Goal: Answer question/provide support: Share knowledge or assist other users

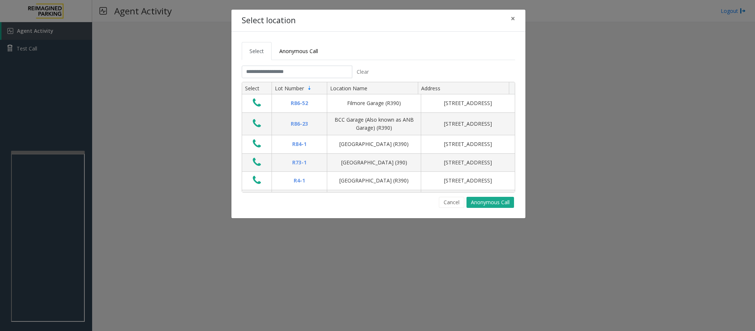
click at [262, 63] on tabset "Select Anonymous Call Clear Select Lot Number Location Name Address R86-52 Film…" at bounding box center [379, 125] width 274 height 166
click at [267, 76] on input "text" at bounding box center [297, 72] width 111 height 13
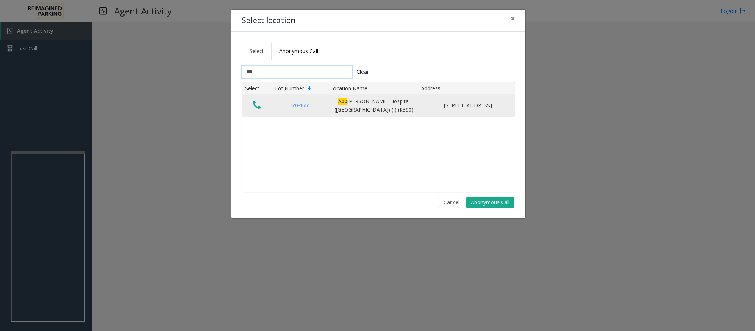
type input "***"
click at [255, 109] on icon "Data table" at bounding box center [257, 105] width 8 height 10
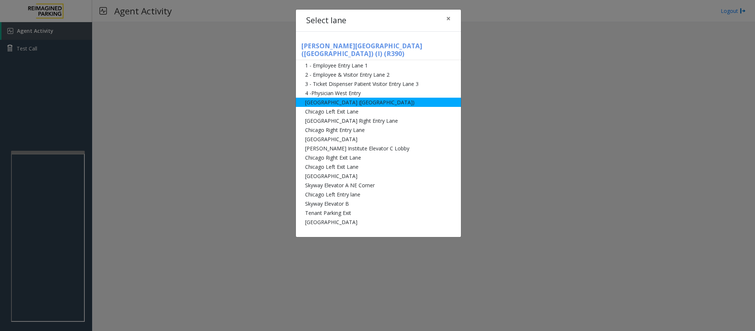
click at [343, 98] on li "[GEOGRAPHIC_DATA] ([GEOGRAPHIC_DATA])" at bounding box center [378, 102] width 165 height 9
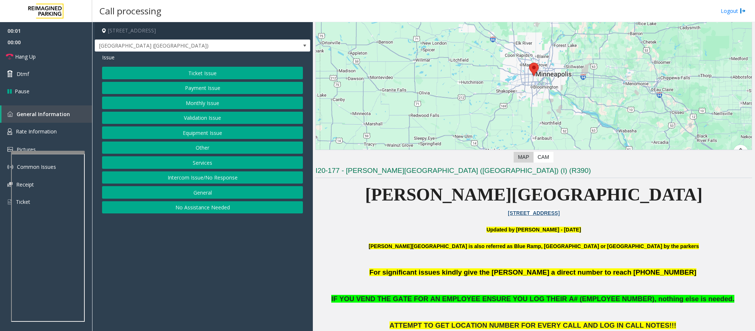
scroll to position [166, 0]
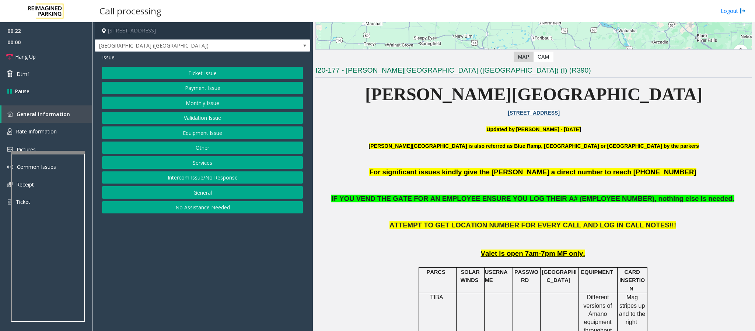
click at [202, 138] on button "Equipment Issue" at bounding box center [202, 132] width 201 height 13
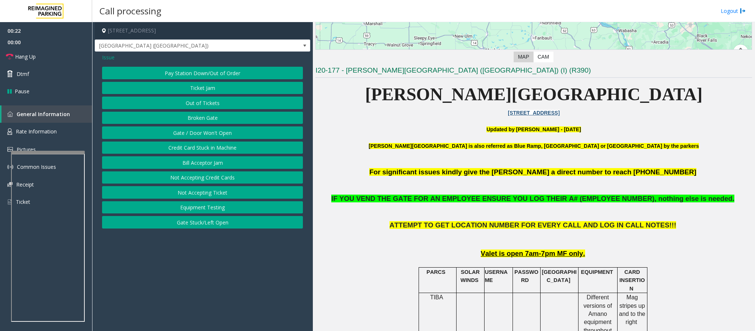
click at [202, 138] on button "Gate / Door Won't Open" at bounding box center [202, 132] width 201 height 13
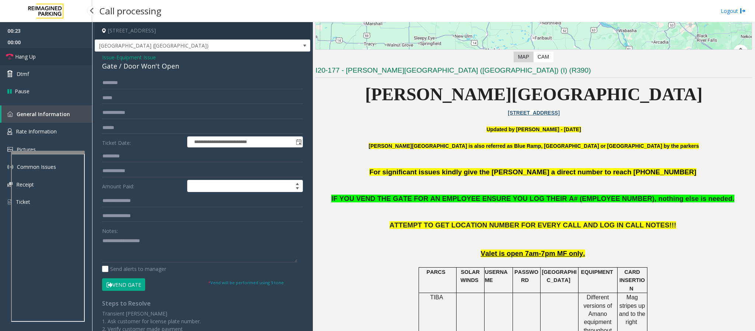
click at [29, 55] on span "Hang Up" at bounding box center [25, 57] width 21 height 8
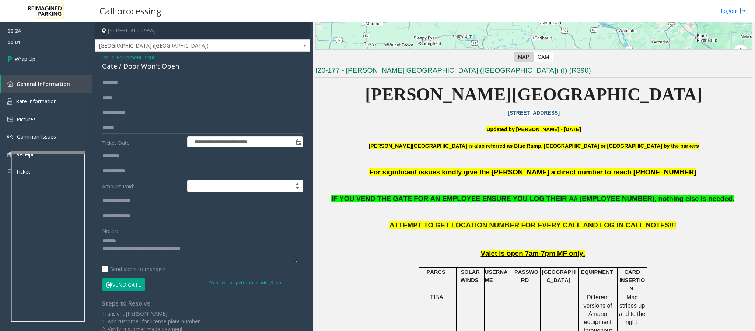
click at [124, 240] on textarea at bounding box center [199, 249] width 195 height 28
drag, startPoint x: 206, startPoint y: 249, endPoint x: 133, endPoint y: 252, distance: 73.4
click at [133, 252] on textarea at bounding box center [199, 249] width 195 height 28
type textarea "**********"
click at [67, 52] on link "Wrap Up" at bounding box center [46, 59] width 92 height 22
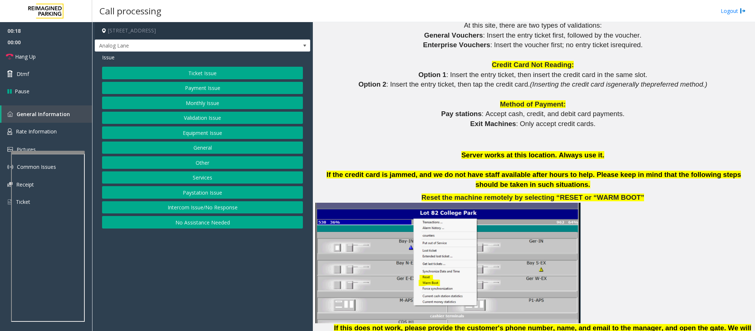
scroll to position [829, 0]
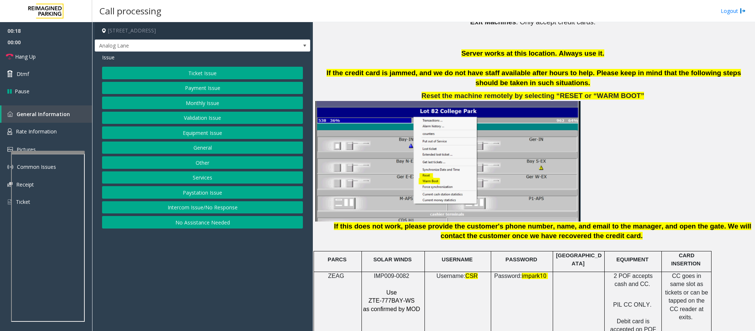
click at [385, 273] on span "IMP009-0082" at bounding box center [391, 276] width 35 height 6
copy p "IMP009-0082"
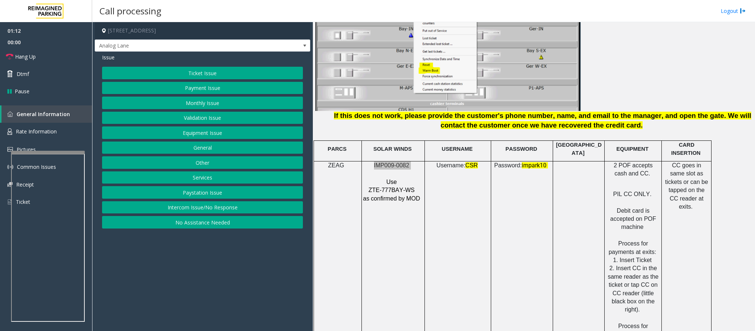
scroll to position [995, 0]
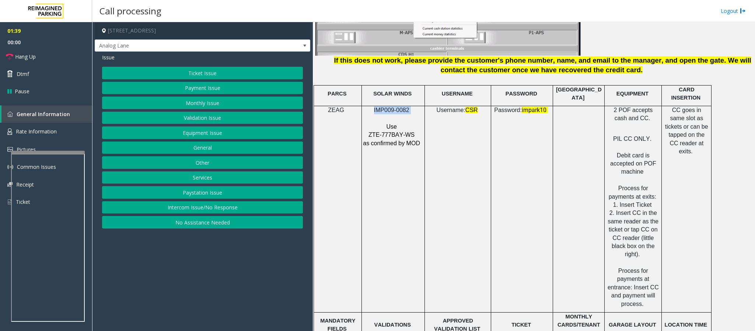
click at [172, 73] on button "Ticket Issue" at bounding box center [202, 73] width 201 height 13
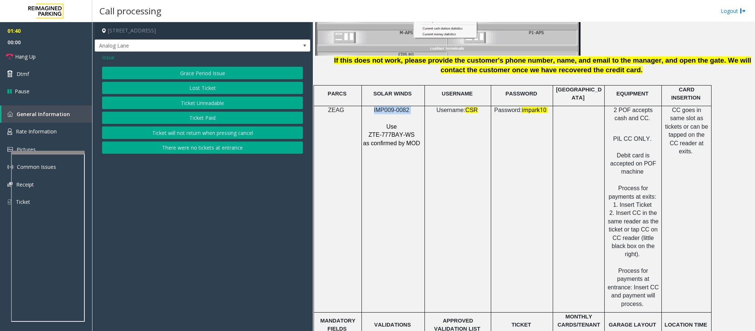
click at [194, 105] on button "Ticket Unreadable" at bounding box center [202, 103] width 201 height 13
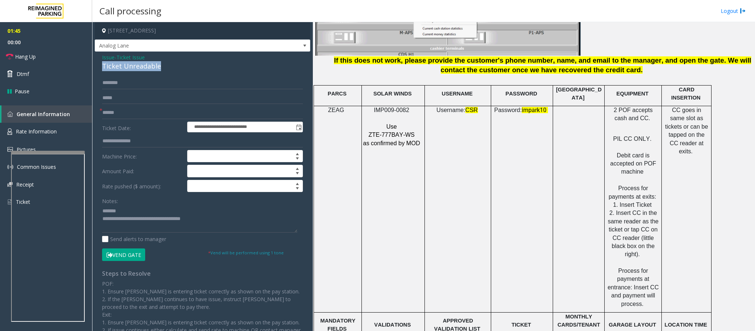
drag, startPoint x: 166, startPoint y: 62, endPoint x: 95, endPoint y: 66, distance: 70.5
click at [95, 66] on div "**********" at bounding box center [203, 220] width 216 height 336
type textarea "**********"
click at [121, 111] on input "text" at bounding box center [202, 113] width 201 height 13
type input "**"
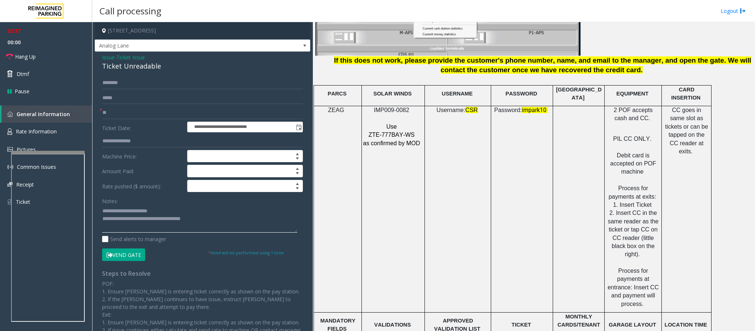
drag, startPoint x: 213, startPoint y: 221, endPoint x: 132, endPoint y: 221, distance: 81.5
click at [132, 221] on textarea at bounding box center [199, 219] width 195 height 28
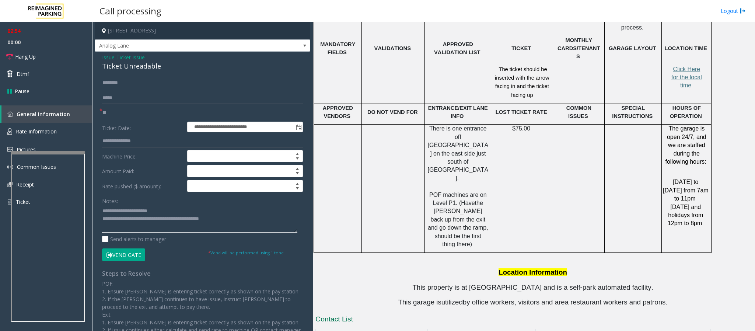
scroll to position [1481, 0]
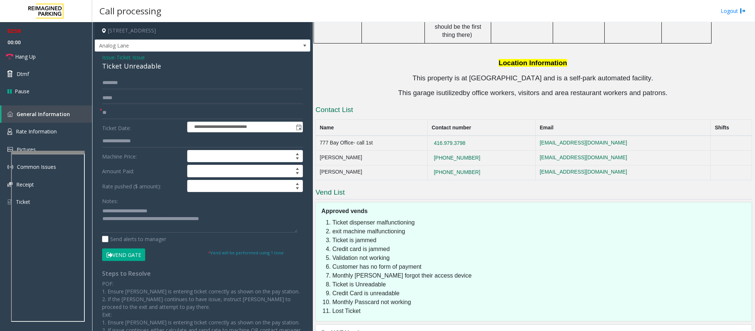
drag, startPoint x: 509, startPoint y: 92, endPoint x: 448, endPoint y: 92, distance: 61.2
click at [448, 136] on tr "777 Bay Office- call 1st [PHONE_NUMBER] [EMAIL_ADDRESS][DOMAIN_NAME]" at bounding box center [534, 143] width 436 height 15
copy tr "416.979.3798"
click at [237, 219] on textarea at bounding box center [199, 219] width 195 height 28
click at [230, 220] on textarea at bounding box center [199, 219] width 195 height 28
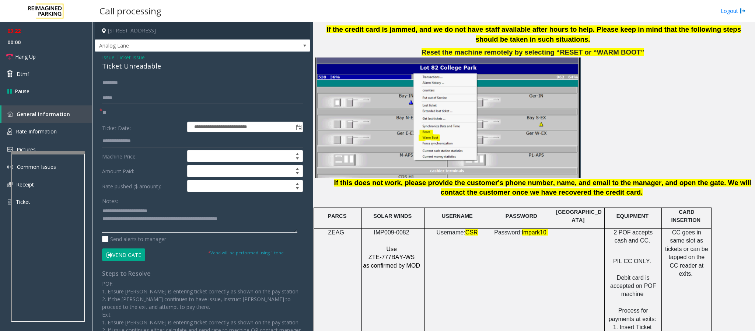
scroll to position [596, 0]
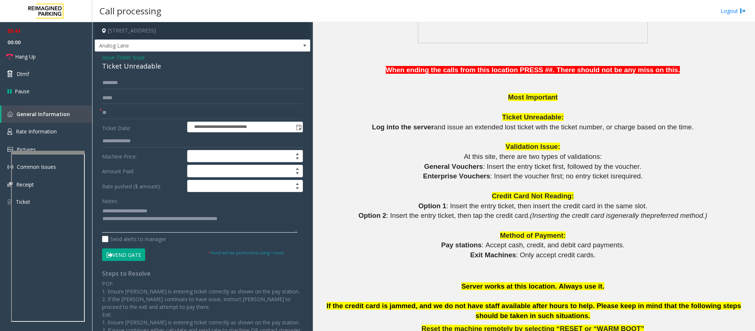
click at [255, 219] on textarea at bounding box center [199, 219] width 195 height 28
drag, startPoint x: 185, startPoint y: 221, endPoint x: 133, endPoint y: 219, distance: 52.0
click at [133, 219] on textarea at bounding box center [199, 219] width 195 height 28
click at [275, 217] on textarea at bounding box center [199, 219] width 195 height 28
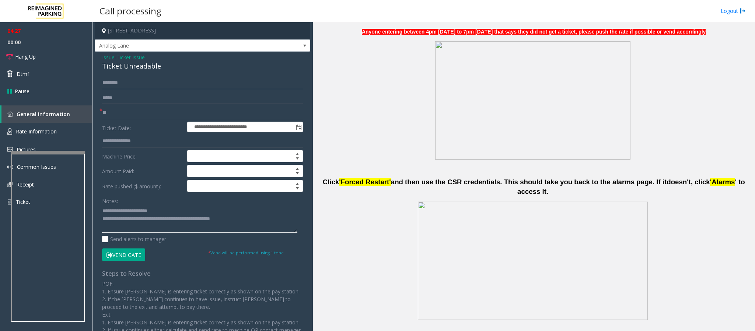
scroll to position [320, 0]
click at [125, 257] on button "Vend Gate" at bounding box center [123, 254] width 43 height 13
click at [271, 223] on textarea at bounding box center [199, 219] width 195 height 28
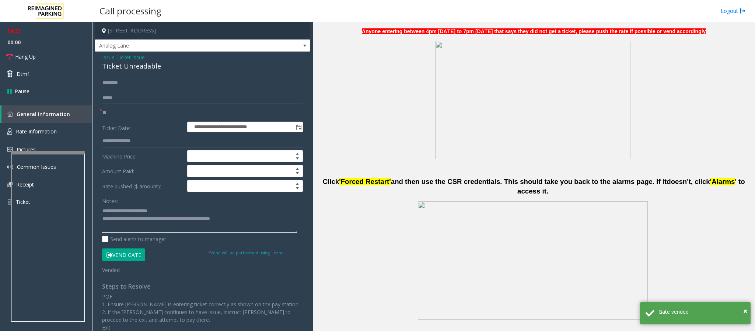
click at [258, 222] on textarea at bounding box center [199, 219] width 195 height 28
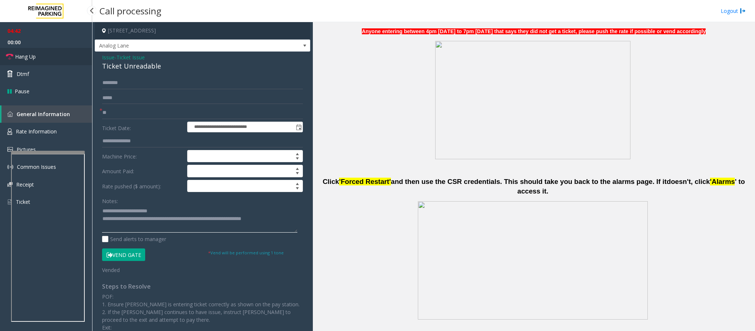
type textarea "**********"
click at [26, 56] on span "Hang Up" at bounding box center [25, 57] width 21 height 8
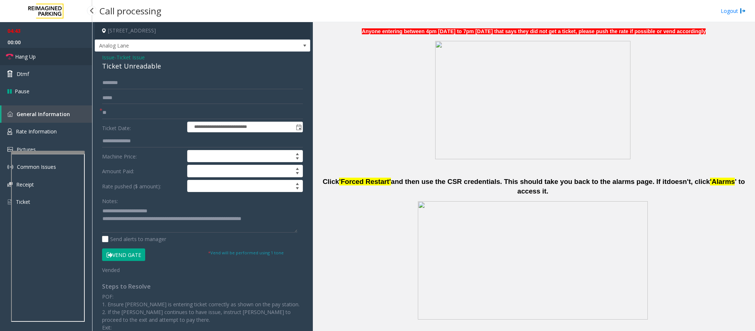
click at [26, 56] on span "Hang Up" at bounding box center [25, 57] width 21 height 8
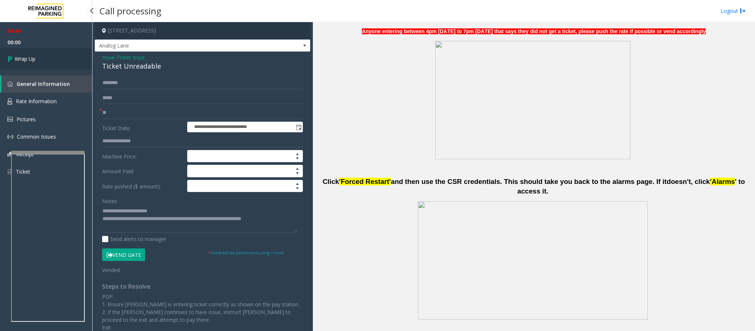
click at [26, 56] on span "Wrap Up" at bounding box center [25, 59] width 21 height 8
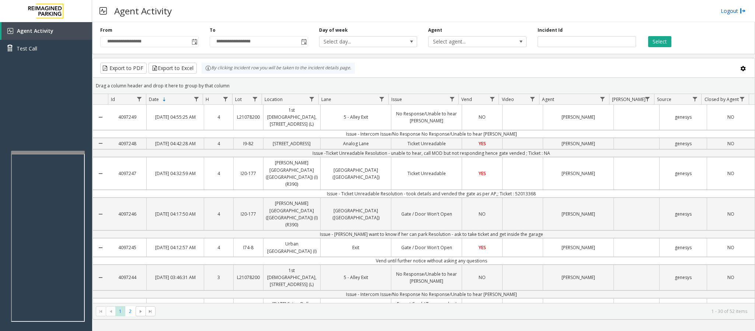
click at [725, 8] on link "Logout" at bounding box center [733, 11] width 25 height 8
